Goal: Information Seeking & Learning: Check status

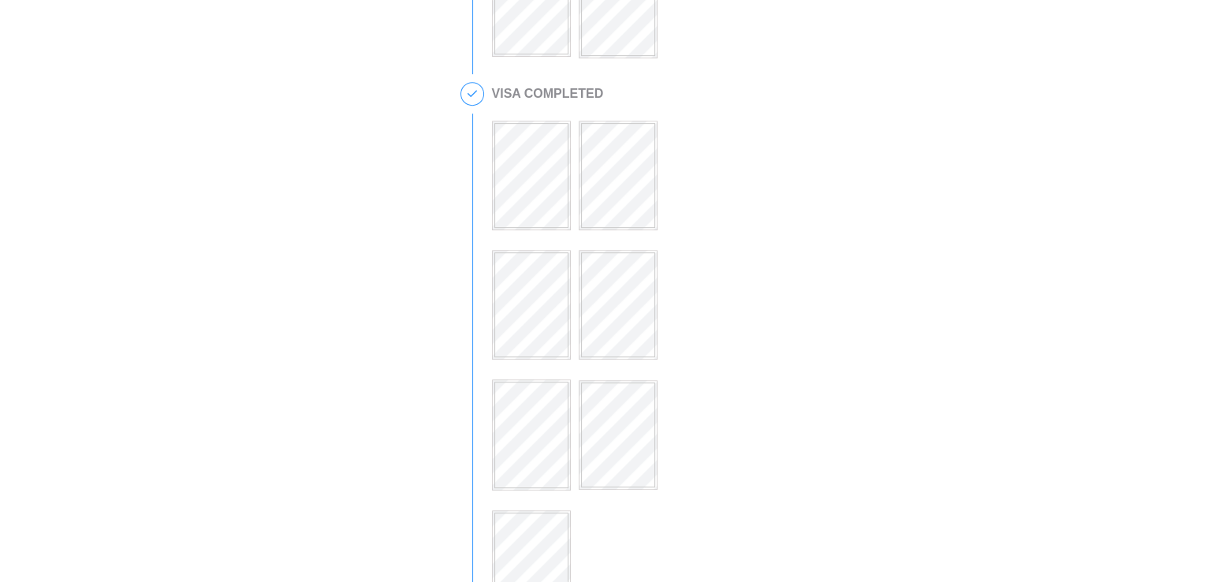
scroll to position [788, 0]
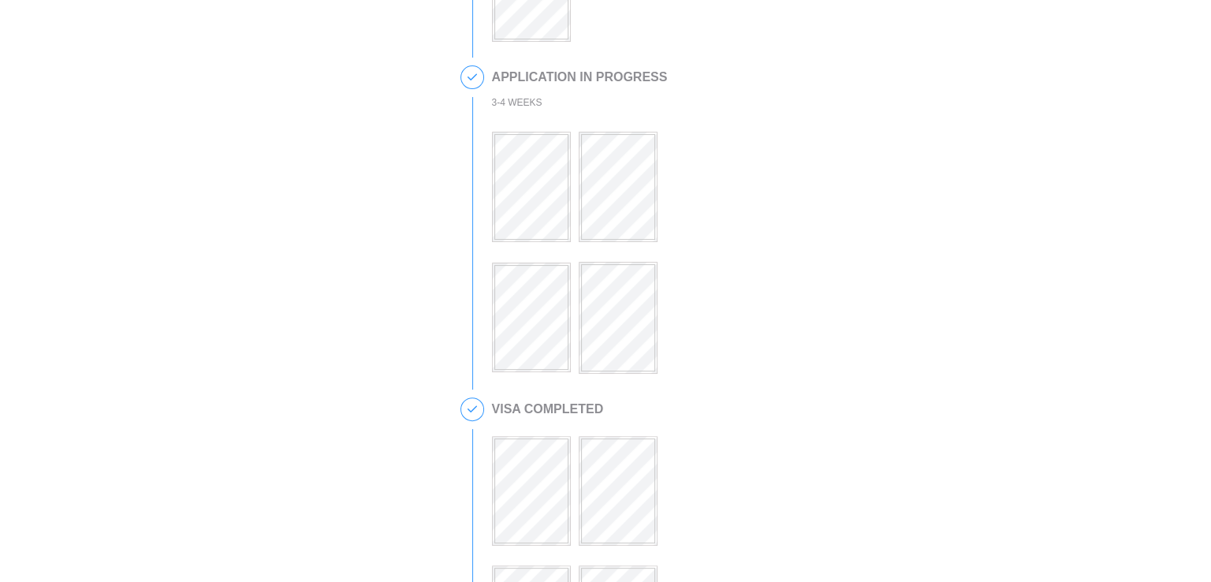
scroll to position [473, 0]
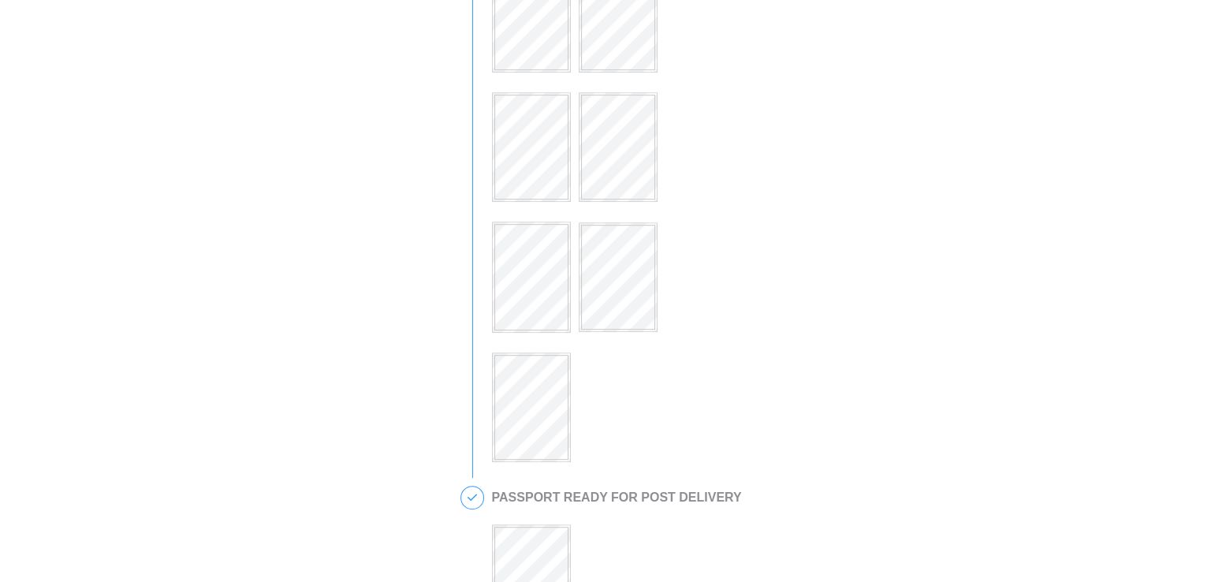
scroll to position [1104, 0]
